Goal: Task Accomplishment & Management: Complete application form

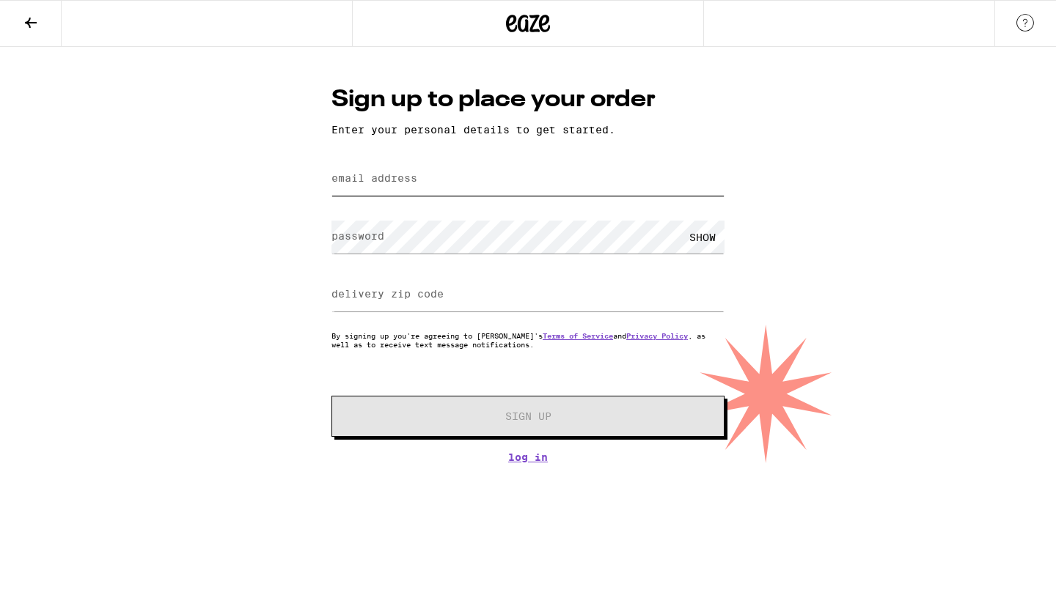
click at [441, 191] on input "email address" at bounding box center [527, 179] width 393 height 33
type input "[EMAIL_ADDRESS][DOMAIN_NAME]"
type input "92131"
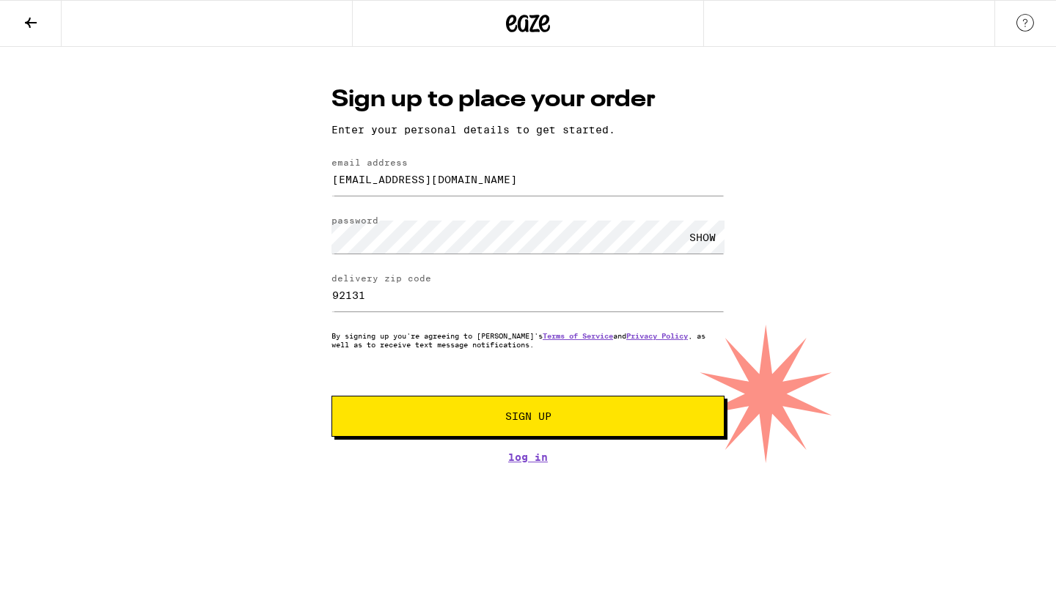
click at [598, 417] on span "Sign Up" at bounding box center [528, 416] width 292 height 10
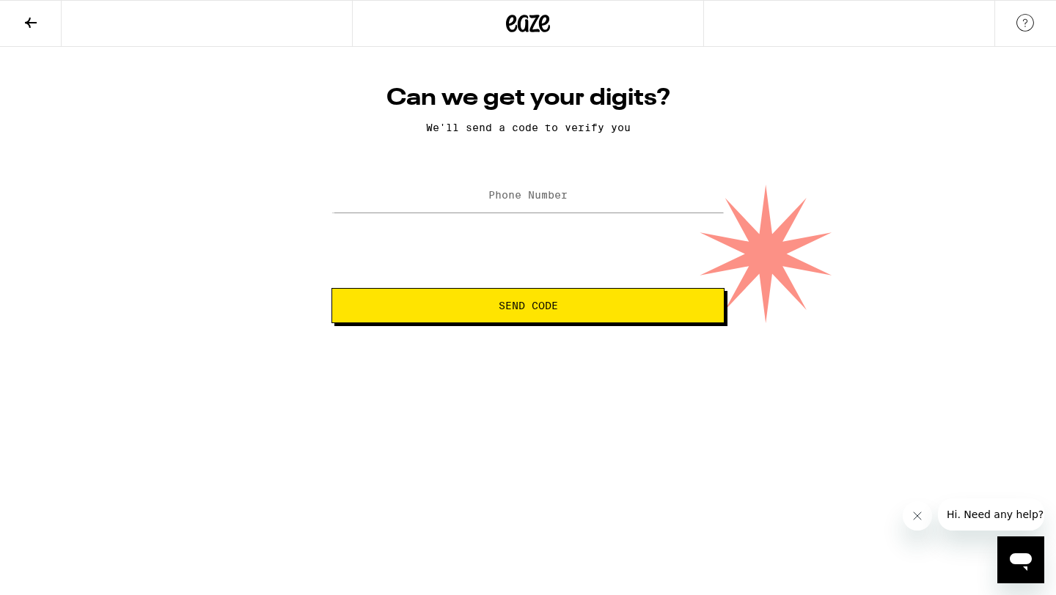
click at [542, 201] on label "Phone Number" at bounding box center [527, 195] width 79 height 12
type input "[PHONE_NUMBER]"
click at [518, 323] on html "Can we get your digits? We'll send a code to verify you Phone Number [PHONE_NUM…" at bounding box center [528, 161] width 1056 height 323
click at [521, 305] on span "Send Code" at bounding box center [528, 306] width 59 height 10
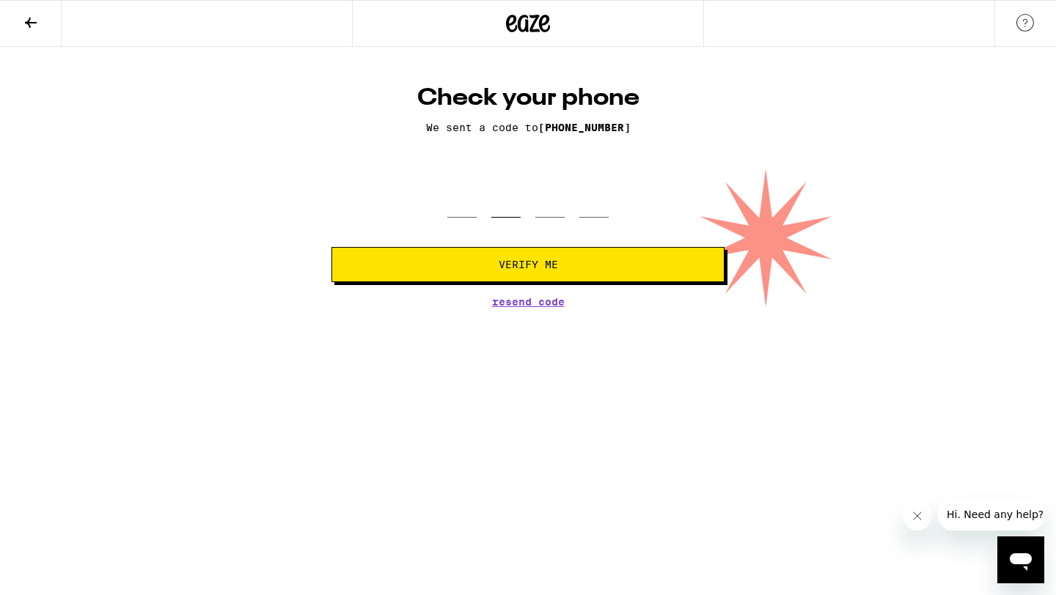
click at [501, 202] on input "tel" at bounding box center [505, 196] width 29 height 43
click at [463, 202] on input "tel" at bounding box center [461, 196] width 29 height 43
type input "5"
type input "3"
type input "0"
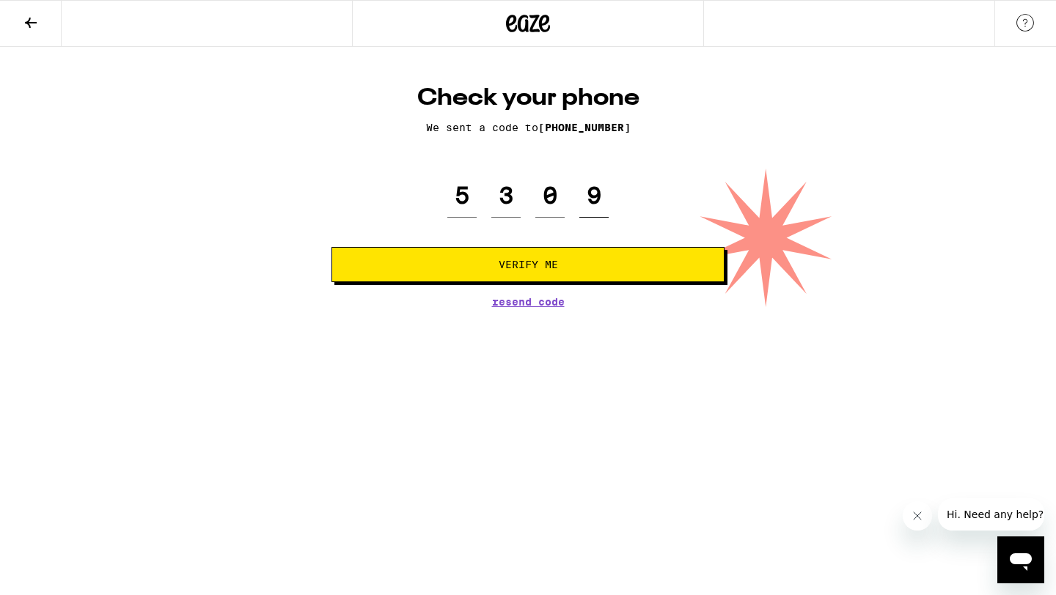
type input "9"
click at [495, 250] on button "Verify Me" at bounding box center [527, 264] width 393 height 35
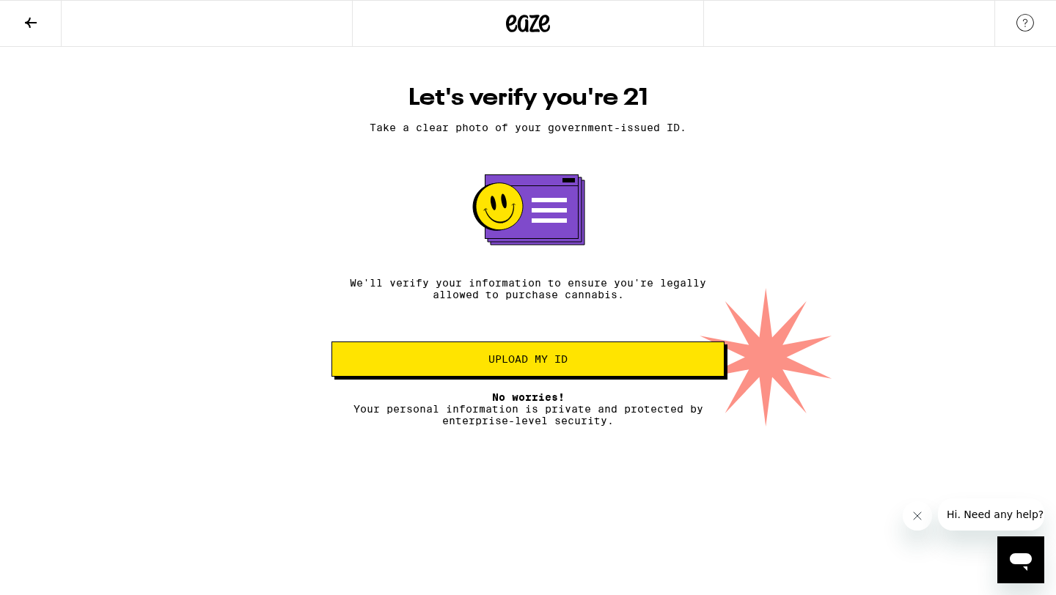
click at [492, 364] on span "Upload my ID" at bounding box center [527, 359] width 79 height 10
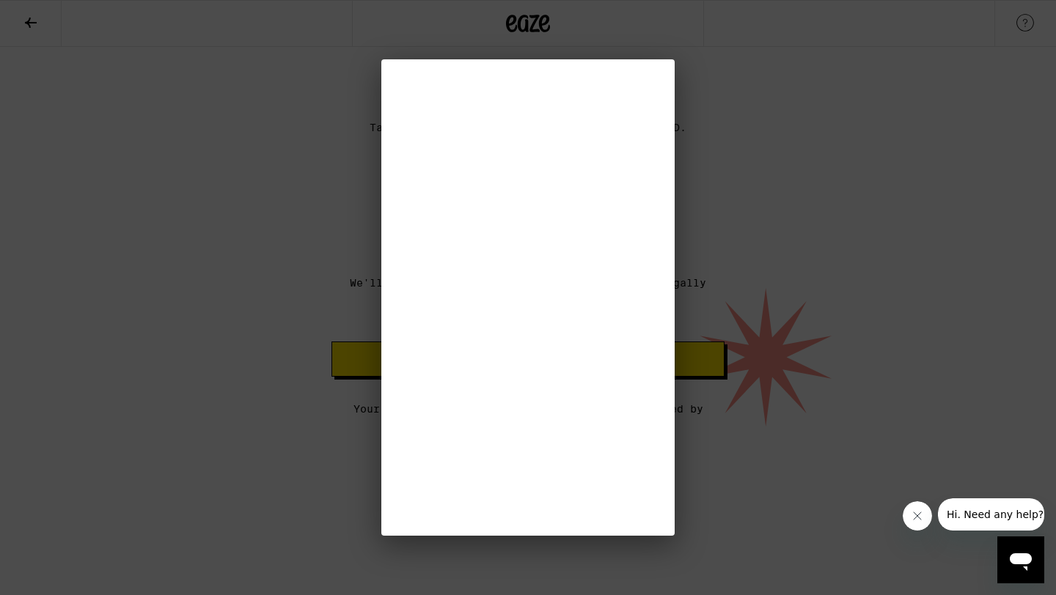
click at [534, 368] on body "Let's verify you're 21 Take a clear photo of your government-issued ID. We'll v…" at bounding box center [528, 237] width 1056 height 380
